Goal: Check status: Check status

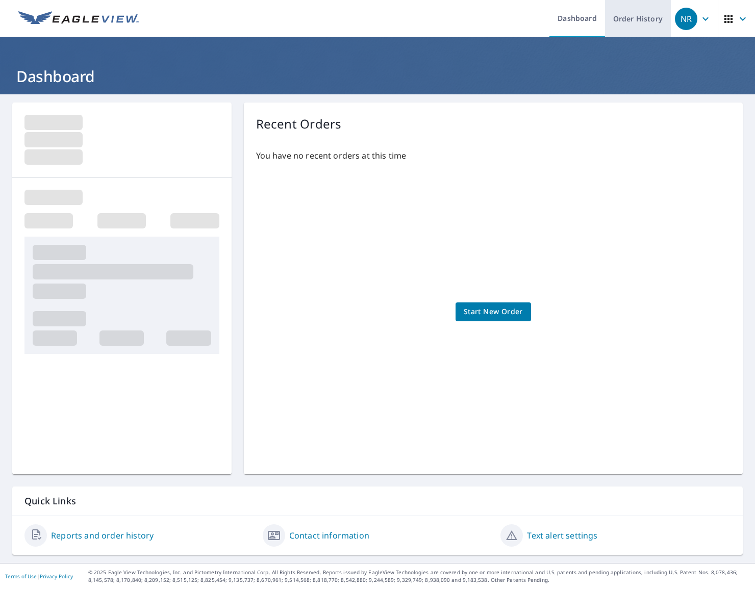
click at [636, 18] on link "Order History" at bounding box center [638, 18] width 66 height 37
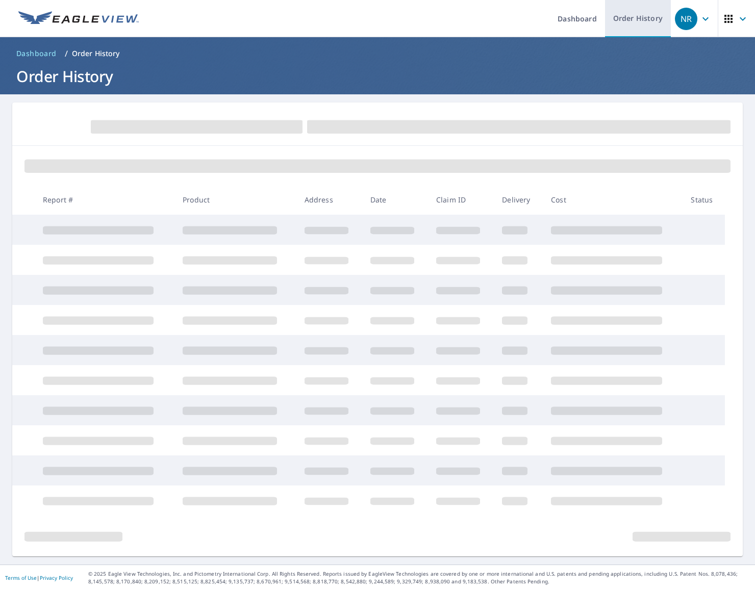
click at [625, 14] on link "Order History" at bounding box center [638, 18] width 66 height 37
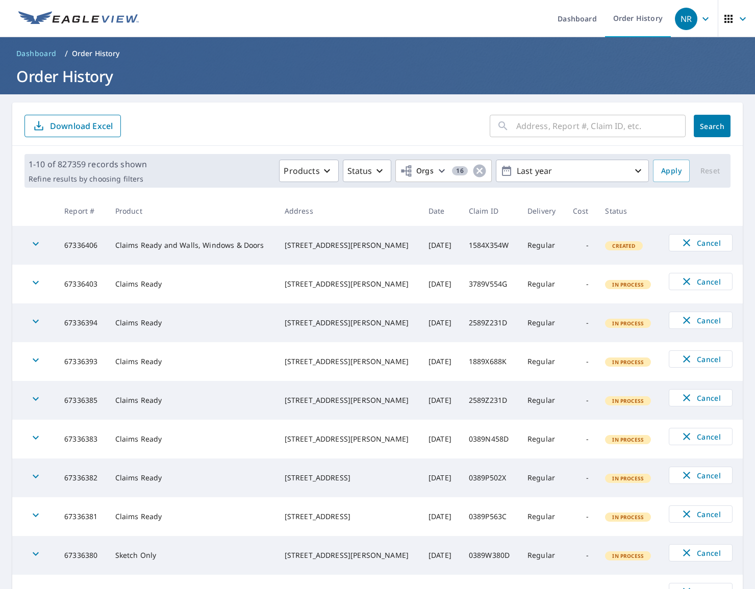
click at [556, 126] on input "text" at bounding box center [600, 126] width 169 height 29
paste input "06-89L9-57H"
click at [541, 126] on input "06-89L9-57H" at bounding box center [591, 126] width 150 height 29
click at [521, 128] on input "06-89L957H" at bounding box center [591, 126] width 150 height 29
type input "0689L957H"
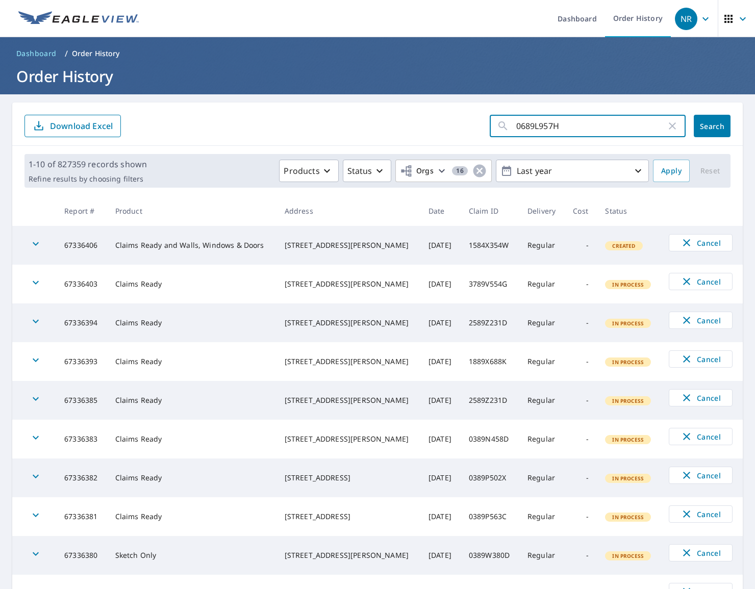
click button "Search" at bounding box center [712, 126] width 37 height 22
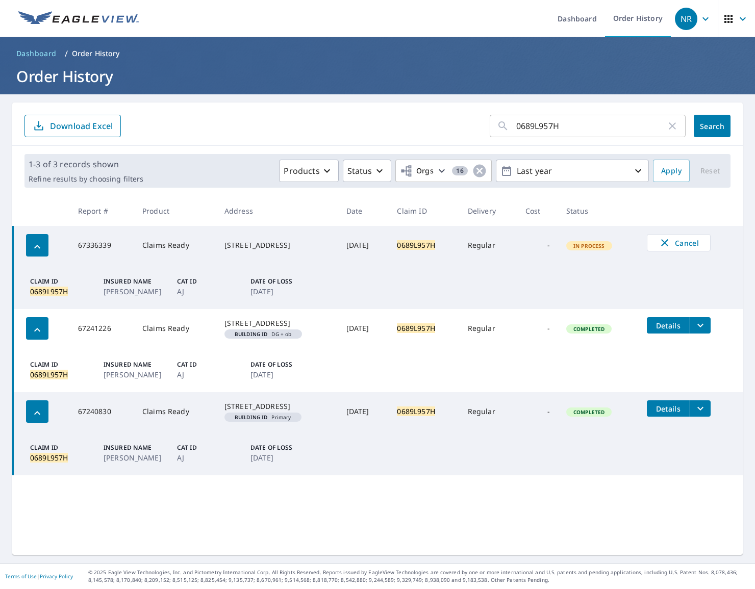
click at [663, 511] on div "0689L957H ​ Search Download Excel 1-3 of 3 records shown Refine results by choo…" at bounding box center [377, 328] width 730 height 452
click at [192, 507] on div "0689L957H ​ Search Download Excel 1-3 of 3 records shown Refine results by choo…" at bounding box center [377, 328] width 730 height 452
click at [204, 138] on div "0689L957H ​ Search Download Excel" at bounding box center [377, 123] width 730 height 43
drag, startPoint x: 695, startPoint y: 511, endPoint x: 24, endPoint y: 155, distance: 759.7
click at [24, 155] on div "0689L957H ​ Search Download Excel 1-3 of 3 records shown Refine results by choo…" at bounding box center [377, 328] width 730 height 452
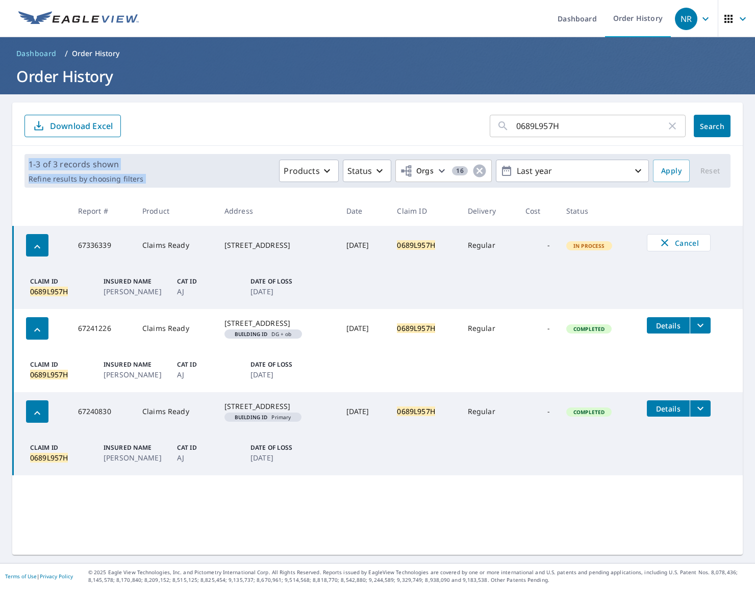
drag, startPoint x: 24, startPoint y: 155, endPoint x: 19, endPoint y: 154, distance: 5.1
click at [19, 154] on div "1-3 of 3 records shown Refine results by choosing filters Products Status Orgs …" at bounding box center [377, 171] width 730 height 50
click at [487, 467] on td "Claim ID 0689L957H Insured Name [PERSON_NAME] Cat ID AJ Date of Loss [DATE]" at bounding box center [378, 453] width 730 height 44
drag, startPoint x: 336, startPoint y: 250, endPoint x: 386, endPoint y: 247, distance: 50.5
click at [386, 247] on td "[DATE]" at bounding box center [363, 245] width 51 height 39
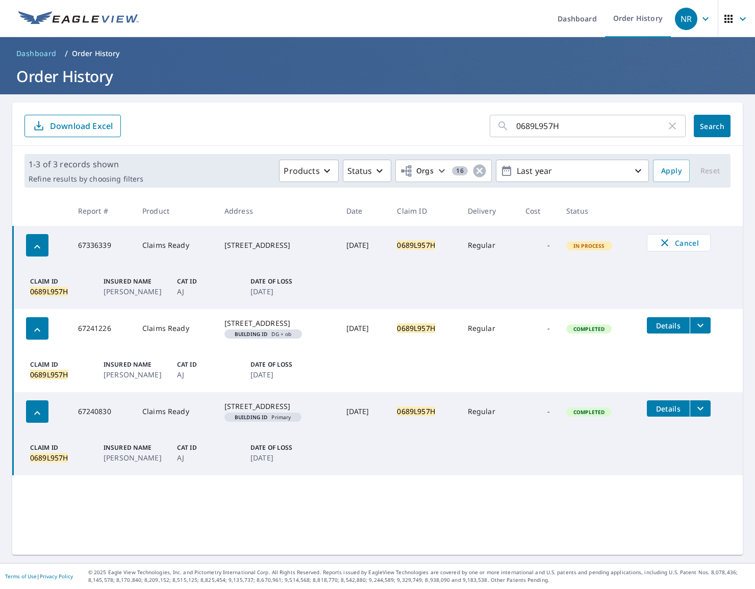
drag, startPoint x: 386, startPoint y: 247, endPoint x: 388, endPoint y: 255, distance: 7.9
click at [388, 255] on td "[DATE]" at bounding box center [363, 245] width 51 height 39
drag, startPoint x: 332, startPoint y: 248, endPoint x: 398, endPoint y: 251, distance: 65.4
click at [398, 251] on tr "67336339 Claims Ready [STREET_ADDRESS] [DATE] 0689L957H Regular - In Process Ca…" at bounding box center [378, 245] width 730 height 39
click at [389, 251] on td "[DATE]" at bounding box center [363, 245] width 51 height 39
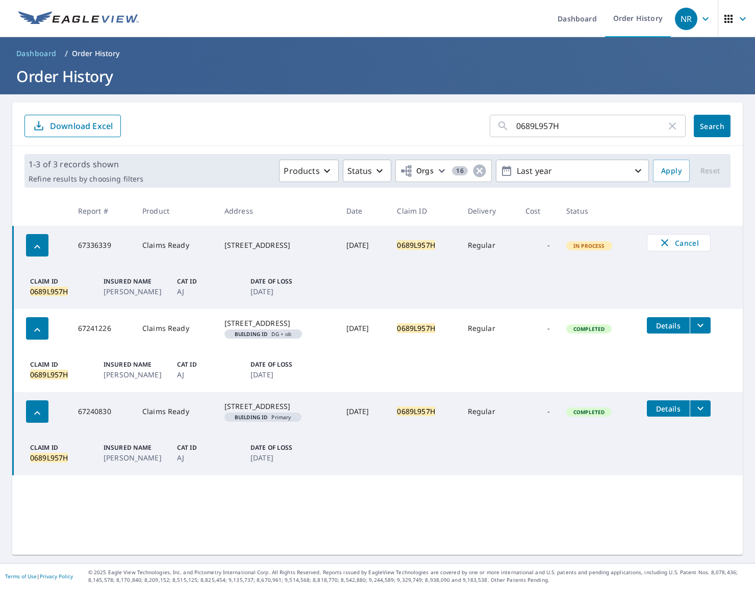
click at [596, 258] on td "In Process" at bounding box center [598, 245] width 81 height 39
click at [474, 536] on div "0689L957H ​ Search Download Excel 1-3 of 3 records shown Refine results by choo…" at bounding box center [377, 328] width 730 height 452
click at [36, 205] on th at bounding box center [41, 211] width 57 height 30
drag, startPoint x: 28, startPoint y: 164, endPoint x: 490, endPoint y: 523, distance: 585.4
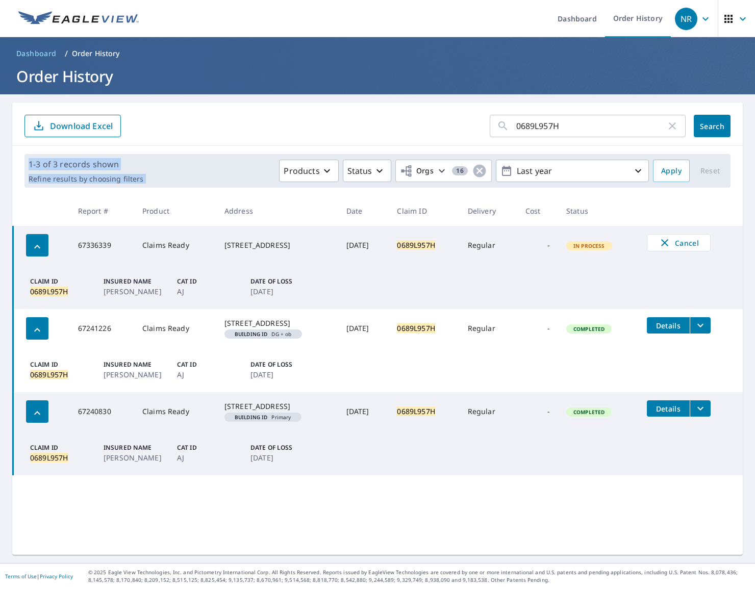
click at [490, 523] on div "0689L957H ​ Search Download Excel 1-3 of 3 records shown Refine results by choo…" at bounding box center [377, 328] width 730 height 452
drag, startPoint x: 490, startPoint y: 523, endPoint x: 505, endPoint y: 520, distance: 15.6
click at [505, 520] on div "0689L957H ​ Search Download Excel 1-3 of 3 records shown Refine results by choo…" at bounding box center [377, 328] width 730 height 452
click at [631, 513] on div "0689L957H ​ Search Download Excel 1-3 of 3 records shown Refine results by choo…" at bounding box center [377, 328] width 730 height 452
click at [382, 464] on td "Claim ID 0689L957H Insured Name [PERSON_NAME] Cat ID AJ Date of Loss [DATE]" at bounding box center [378, 453] width 730 height 44
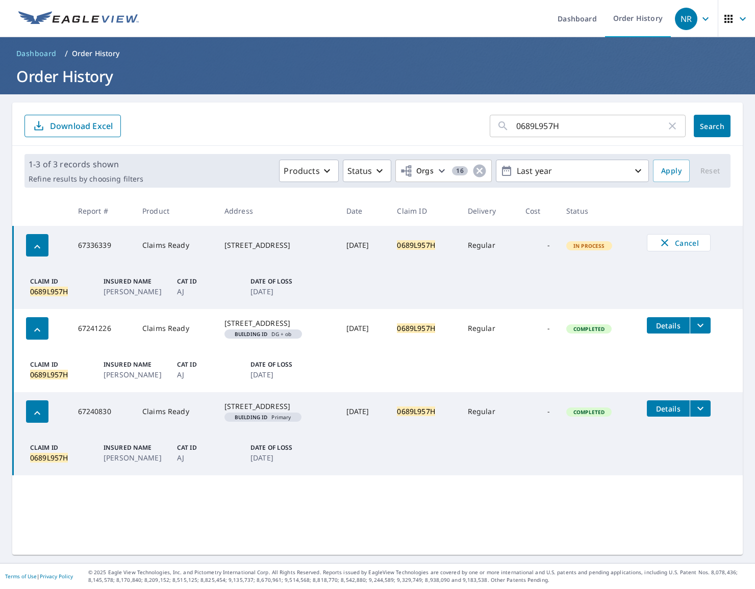
click at [202, 463] on p "AJ" at bounding box center [207, 457] width 61 height 11
drag, startPoint x: 204, startPoint y: 238, endPoint x: 283, endPoint y: 252, distance: 80.4
click at [283, 252] on td "[STREET_ADDRESS]" at bounding box center [277, 245] width 122 height 39
copy div "[STREET_ADDRESS]"
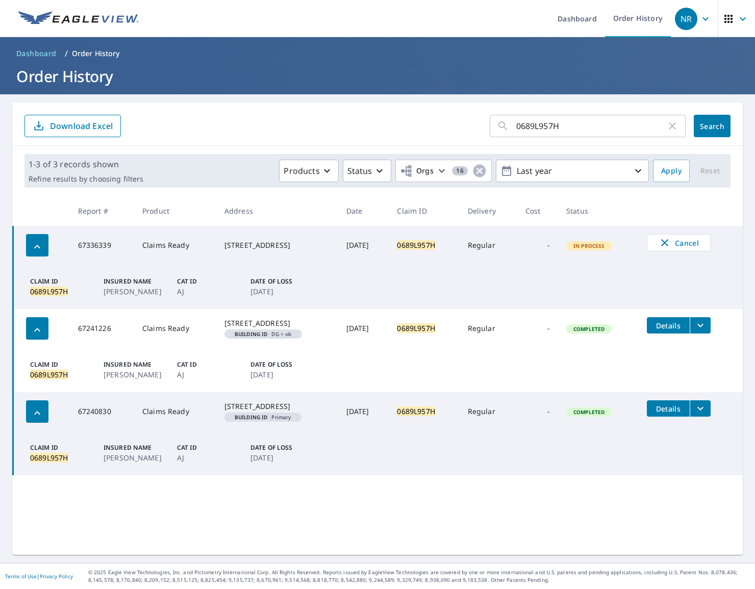
drag, startPoint x: 285, startPoint y: 116, endPoint x: 279, endPoint y: 122, distance: 8.3
click at [285, 117] on form "0689L957H ​ Search Download Excel" at bounding box center [377, 126] width 706 height 22
click at [417, 495] on div "0689L957H ​ Search Download Excel 1-3 of 3 records shown Refine results by choo…" at bounding box center [377, 328] width 730 height 452
drag, startPoint x: 24, startPoint y: 158, endPoint x: 164, endPoint y: 181, distance: 142.1
click at [164, 181] on div "1-3 of 3 records shown Refine results by choosing filters Products Status Orgs …" at bounding box center [377, 171] width 706 height 34
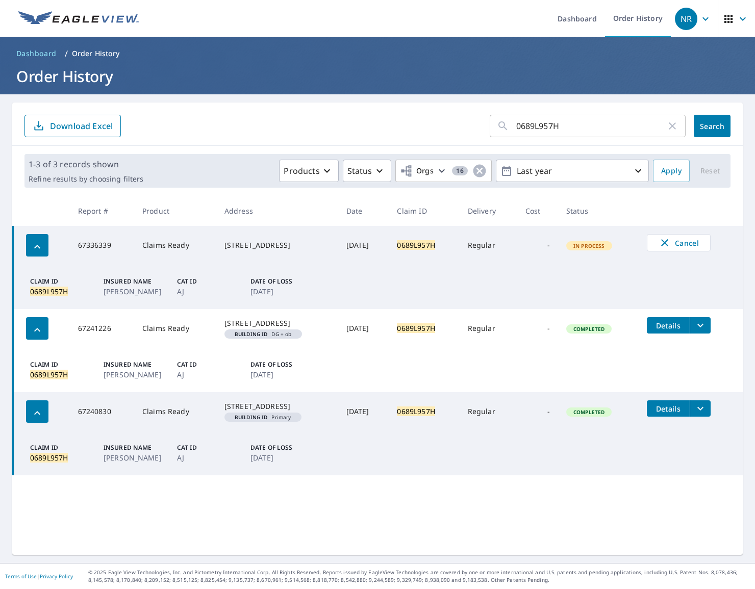
click at [164, 181] on div "Products Status Orgs 16 Last year" at bounding box center [397, 171] width 501 height 22
click at [695, 330] on icon "filesDropdownBtn-67241226" at bounding box center [700, 325] width 12 height 12
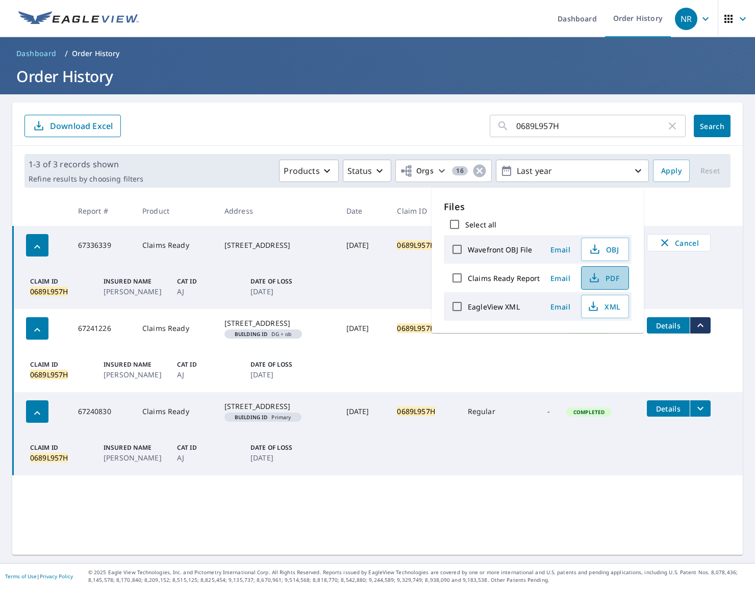
click at [603, 281] on span "PDF" at bounding box center [603, 278] width 33 height 12
click at [547, 212] on p "Files" at bounding box center [538, 207] width 188 height 14
click at [546, 212] on p "Files" at bounding box center [538, 207] width 188 height 14
drag, startPoint x: 525, startPoint y: 207, endPoint x: 541, endPoint y: 214, distance: 17.3
click at [541, 214] on div "Files Select all Wavefront OBJ File Email OBJ Claims Ready Report Email PDF Eag…" at bounding box center [538, 260] width 188 height 121
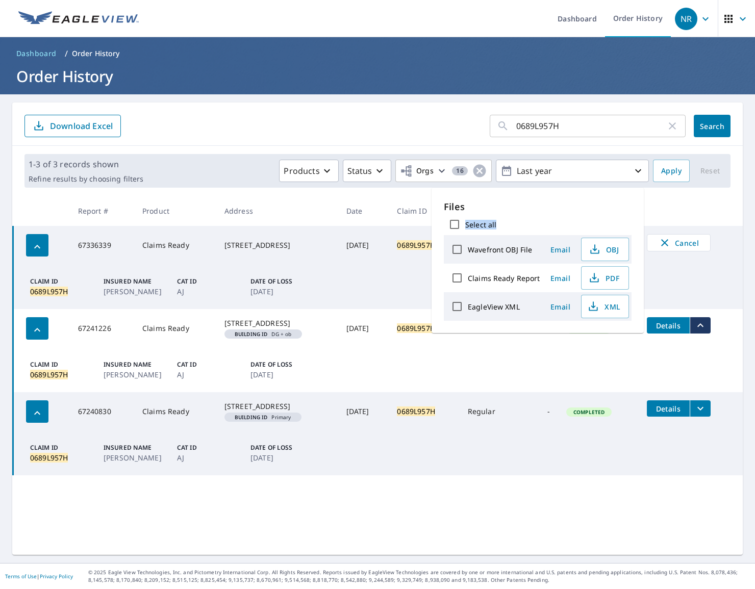
click at [541, 214] on div "Select all" at bounding box center [538, 224] width 188 height 21
drag, startPoint x: 509, startPoint y: 200, endPoint x: 513, endPoint y: 218, distance: 18.3
click at [513, 218] on div "Files Select all Wavefront OBJ File Email OBJ Claims Ready Report Email PDF Eag…" at bounding box center [538, 260] width 188 height 121
click at [513, 218] on div "Select all" at bounding box center [538, 224] width 188 height 21
click at [216, 348] on td "[STREET_ADDRESS] Building ID DG + ob" at bounding box center [277, 328] width 122 height 39
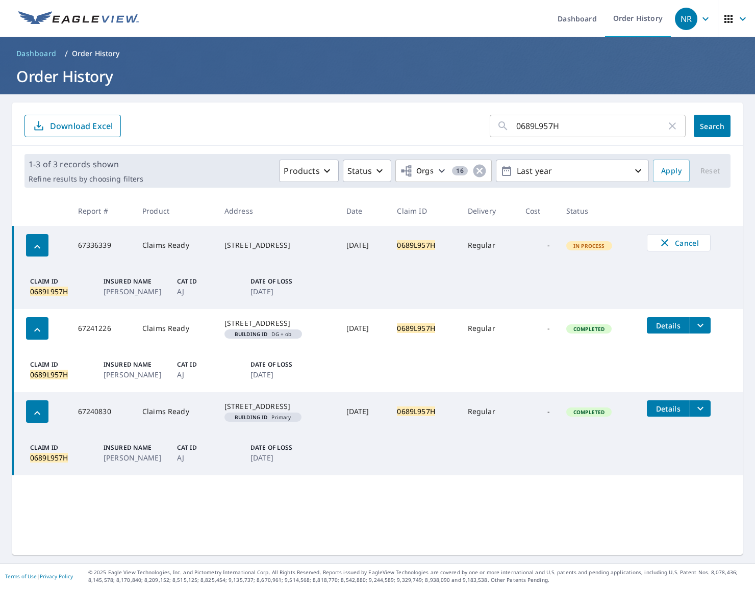
drag, startPoint x: 666, startPoint y: 325, endPoint x: 496, endPoint y: 372, distance: 176.7
click at [515, 374] on tbody "67336339 Claims Ready [STREET_ADDRESS] [DATE] 0689L957H Regular - In Process Ca…" at bounding box center [378, 350] width 730 height 249
click at [478, 368] on td "Claim ID 0689L957H Insured Name [PERSON_NAME] Cat ID AJ Date of Loss [DATE]" at bounding box center [378, 370] width 730 height 44
click at [227, 110] on div "0689L957H ​ Search Download Excel" at bounding box center [377, 123] width 730 height 43
click at [160, 177] on div "Products Status Orgs 16 Last year" at bounding box center [397, 171] width 501 height 22
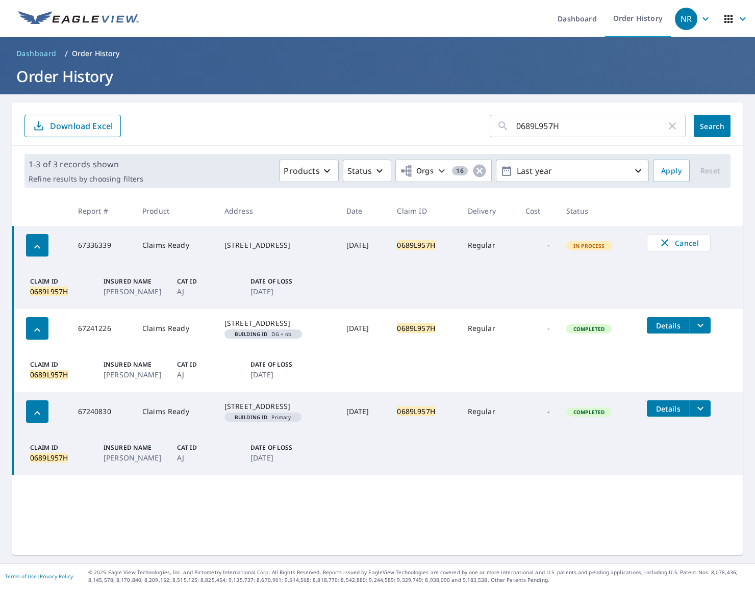
click at [160, 177] on div "Products Status Orgs 16 Last year" at bounding box center [397, 171] width 501 height 22
click at [694, 330] on icon "filesDropdownBtn-67241226" at bounding box center [700, 325] width 12 height 12
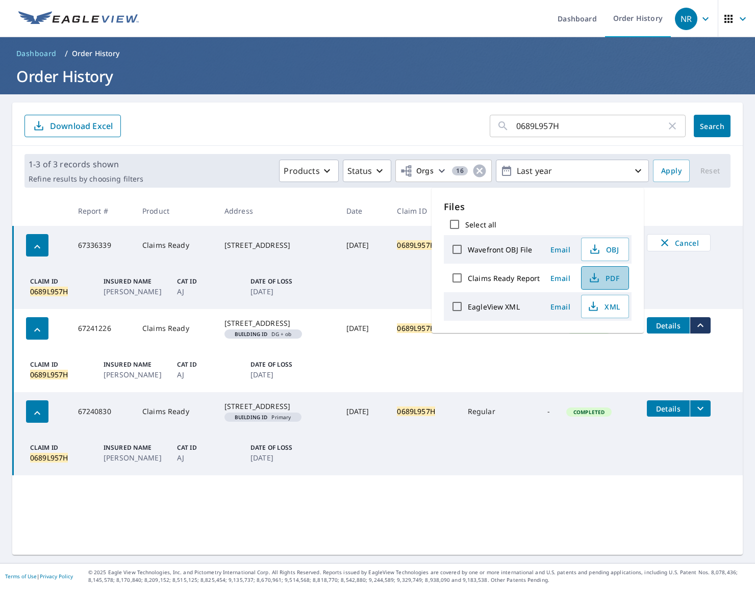
click at [616, 282] on span "PDF" at bounding box center [603, 278] width 33 height 12
click at [605, 310] on span "XML" at bounding box center [603, 306] width 33 height 12
